Goal: Information Seeking & Learning: Learn about a topic

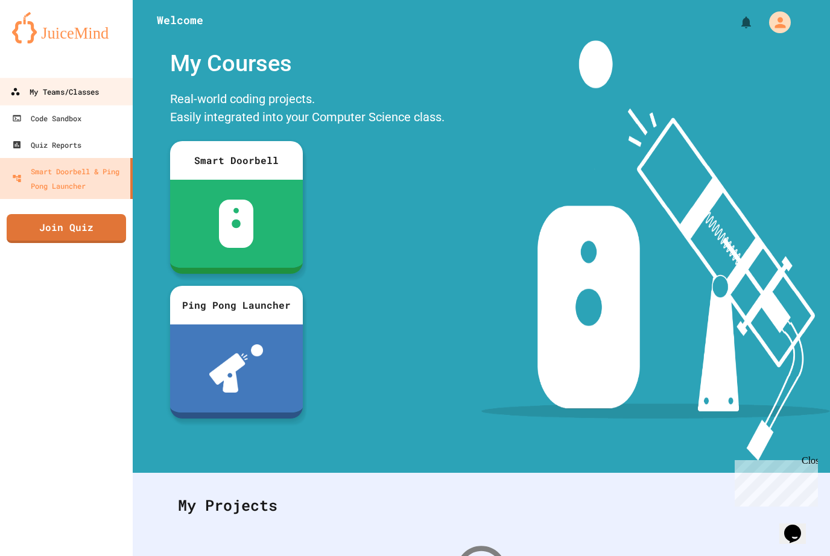
click at [67, 103] on link "My Teams/Classes" at bounding box center [66, 91] width 137 height 27
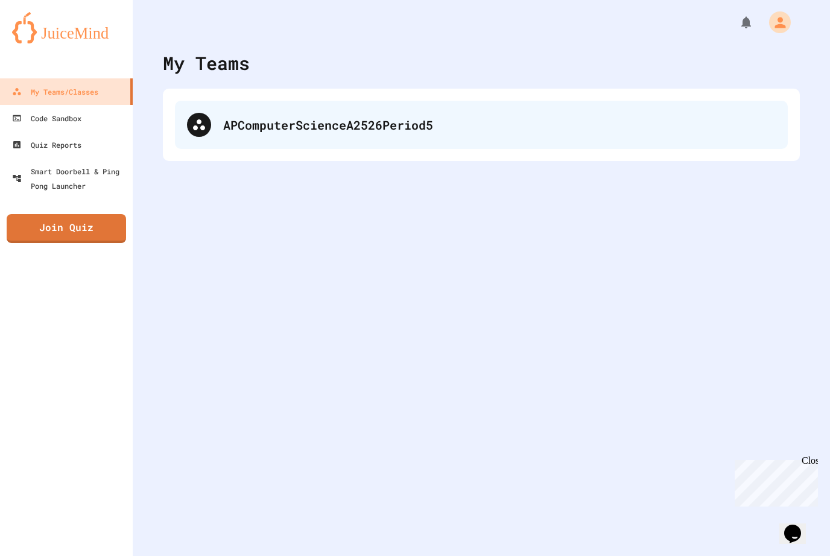
click at [262, 128] on div "APComputerScienceA2526Period5" at bounding box center [499, 125] width 552 height 18
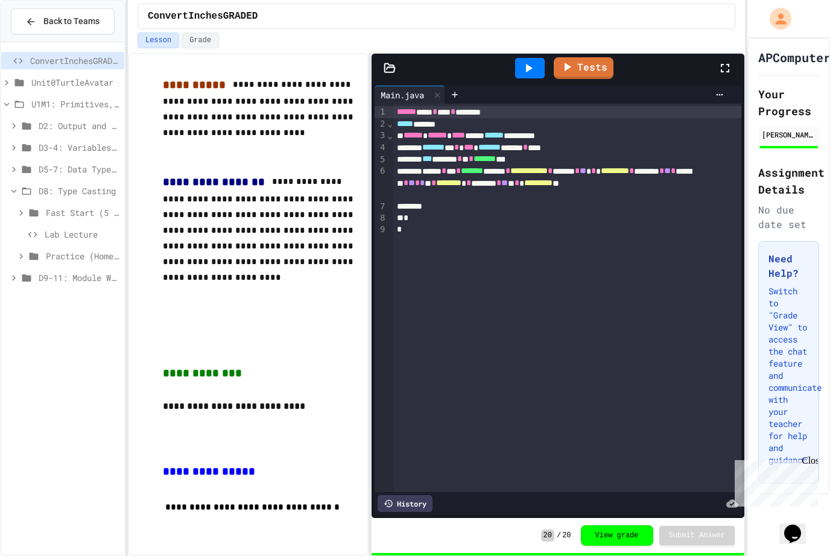
click at [75, 286] on div "D9-11: Module Wrap Up" at bounding box center [62, 277] width 123 height 17
click at [93, 279] on span "D9-11: Module Wrap Up" at bounding box center [79, 277] width 81 height 13
click at [96, 241] on div "Lab Lecture" at bounding box center [62, 234] width 123 height 17
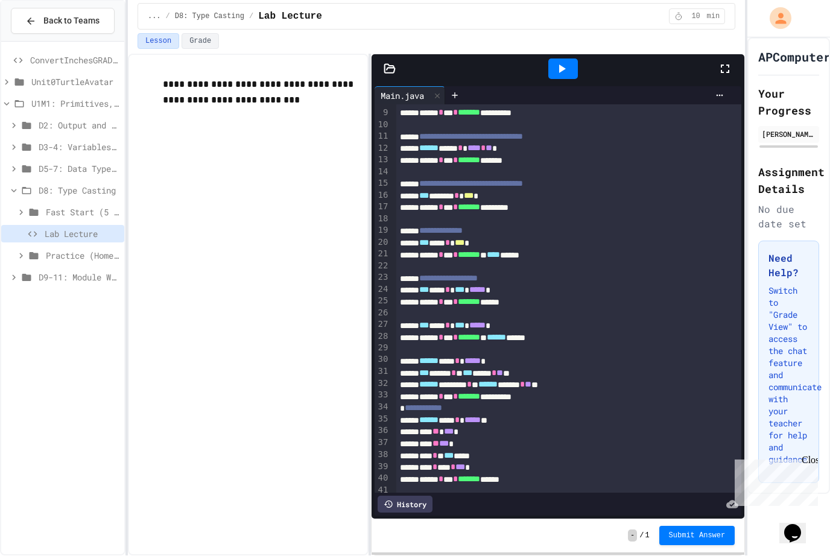
click at [563, 67] on icon at bounding box center [561, 69] width 14 height 14
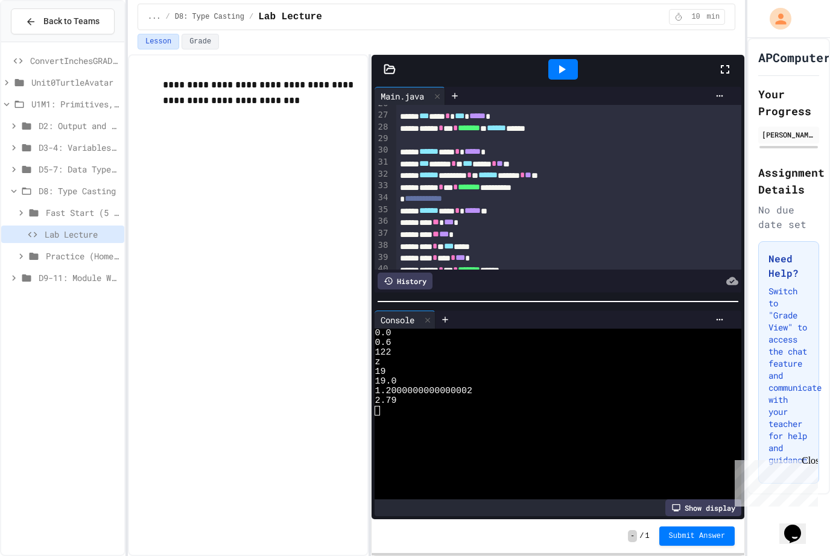
click at [80, 195] on span "D8: Type Casting" at bounding box center [79, 191] width 81 height 13
click at [84, 211] on span "D9-11: Module Wrap Up" at bounding box center [79, 212] width 81 height 13
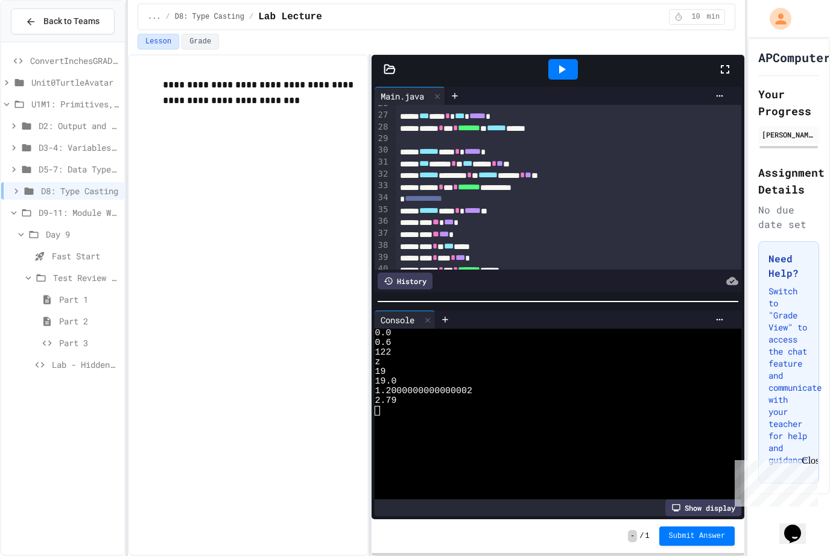
click at [66, 196] on span "D8: Type Casting" at bounding box center [80, 191] width 78 height 13
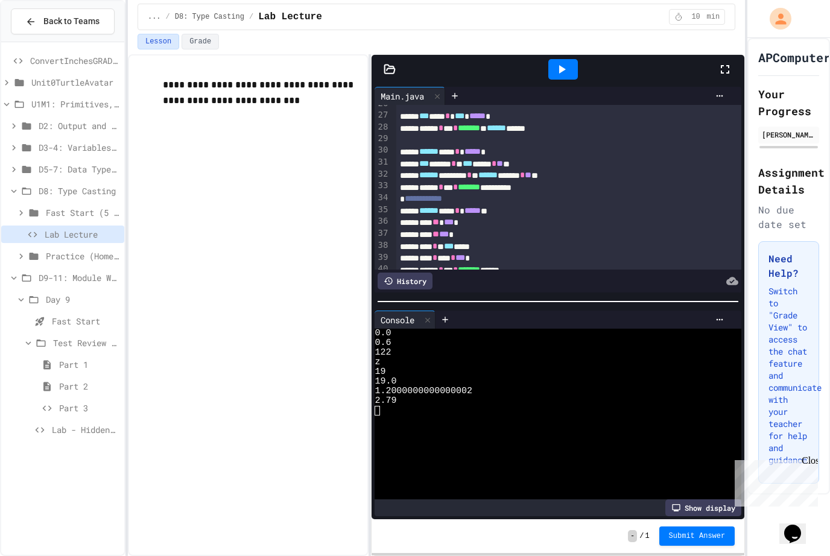
click at [61, 190] on span "D8: Type Casting" at bounding box center [79, 191] width 81 height 13
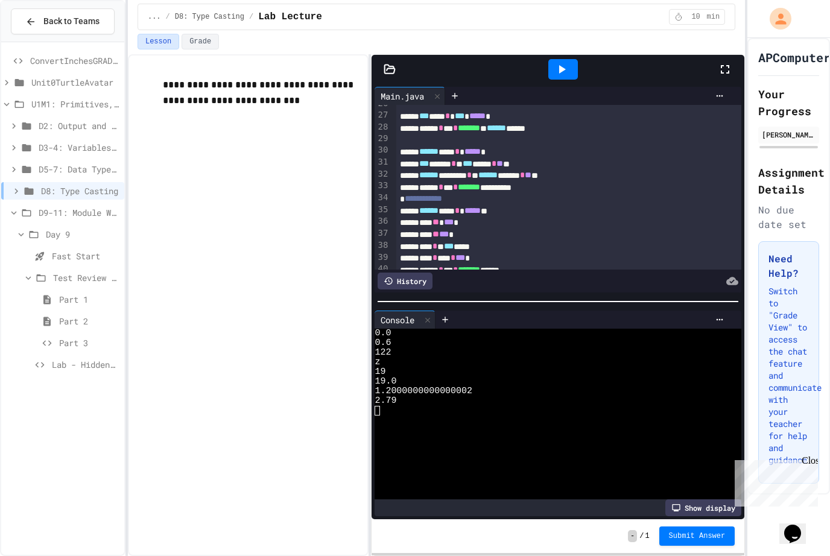
click at [57, 210] on span "D9-11: Module Wrap Up" at bounding box center [79, 212] width 81 height 13
